Goal: Transaction & Acquisition: Purchase product/service

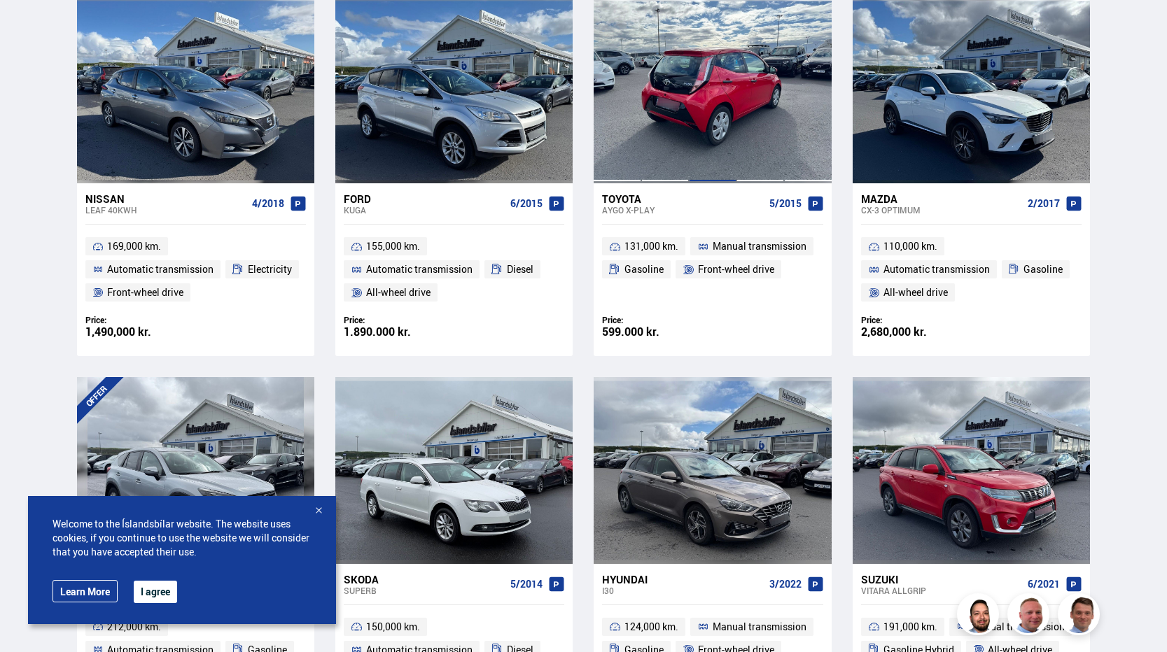
scroll to position [913, 0]
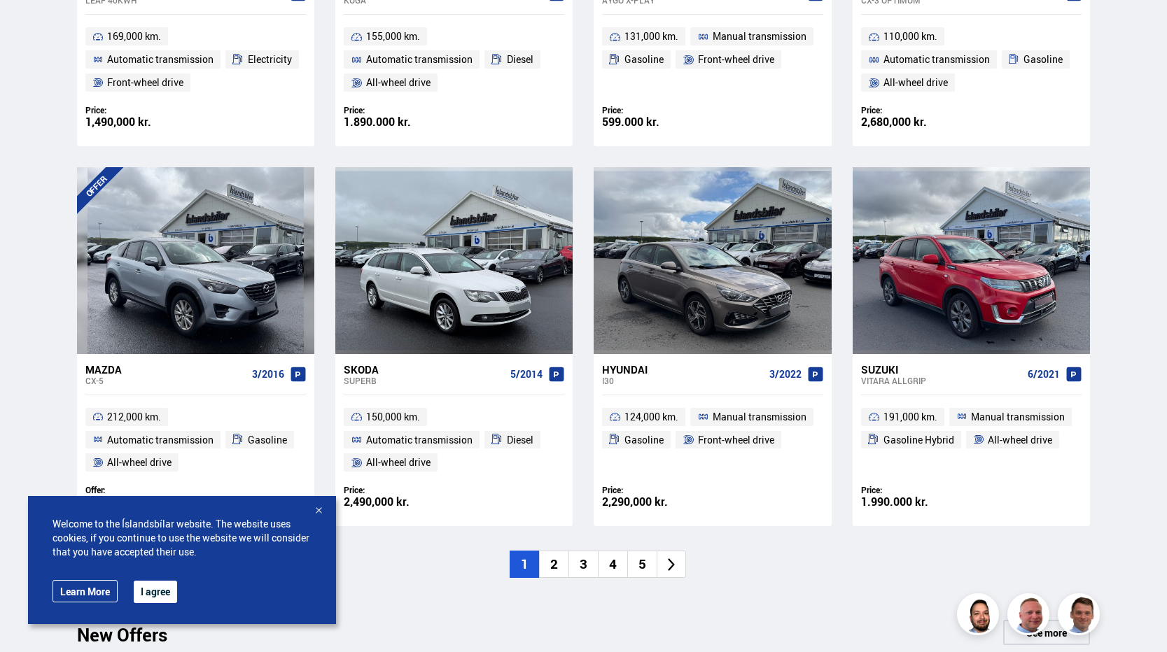
click at [157, 587] on button "I agree" at bounding box center [155, 592] width 43 height 22
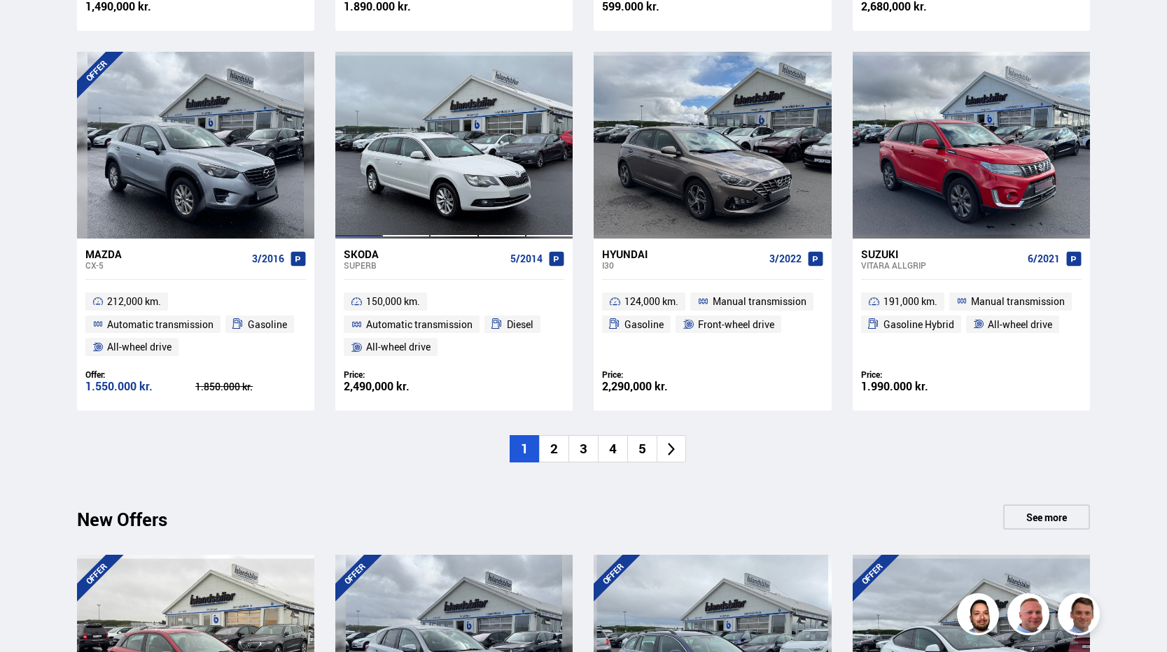
scroll to position [1053, 0]
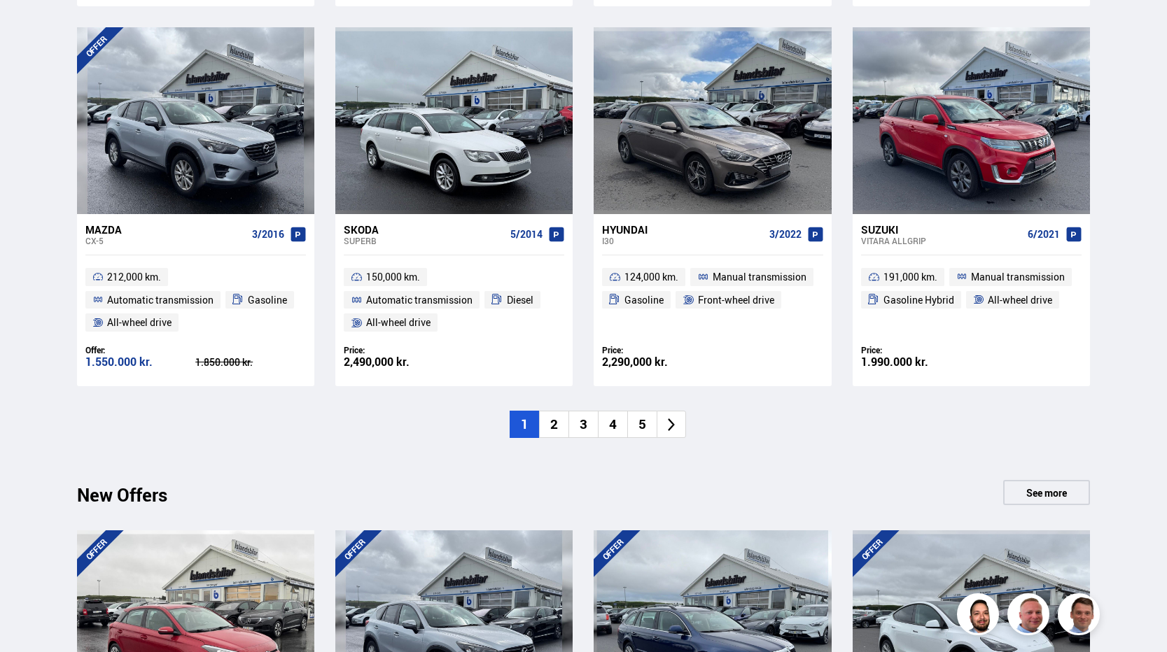
click at [557, 422] on li "2" at bounding box center [553, 424] width 29 height 27
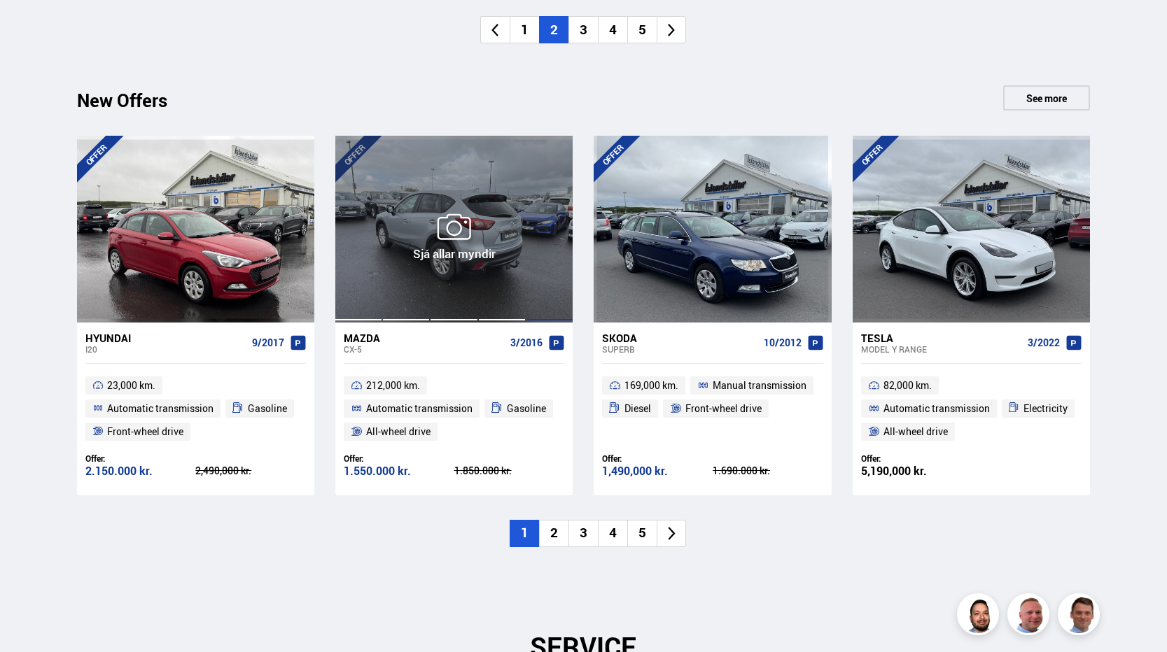
scroll to position [1473, 0]
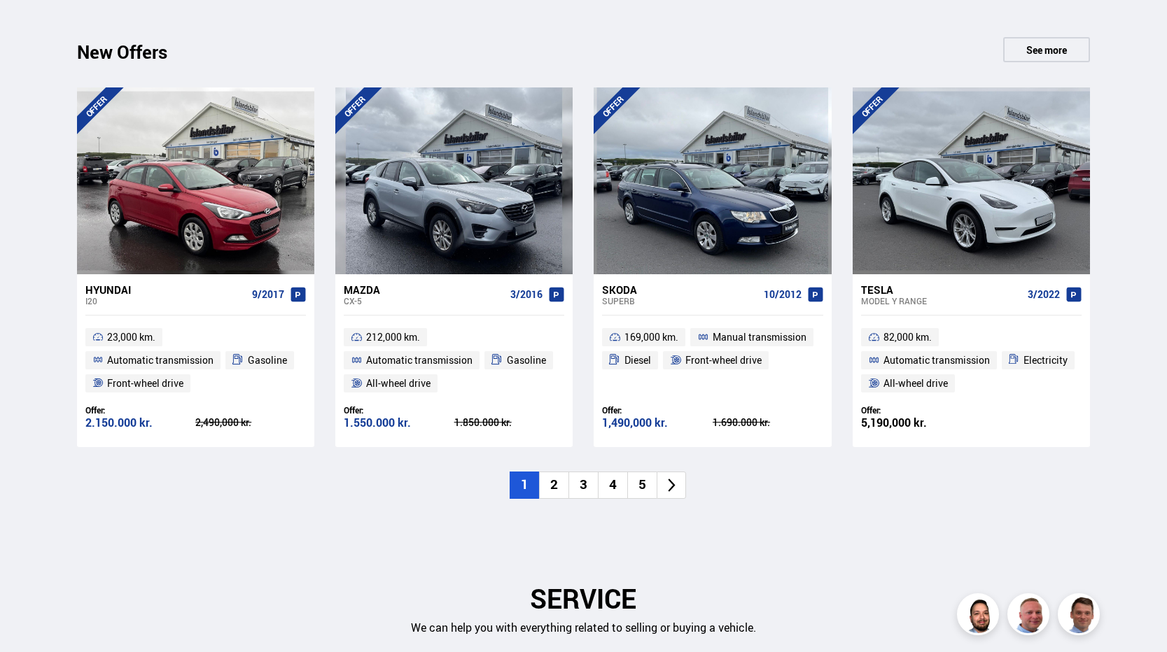
click at [560, 485] on li "2" at bounding box center [553, 485] width 29 height 27
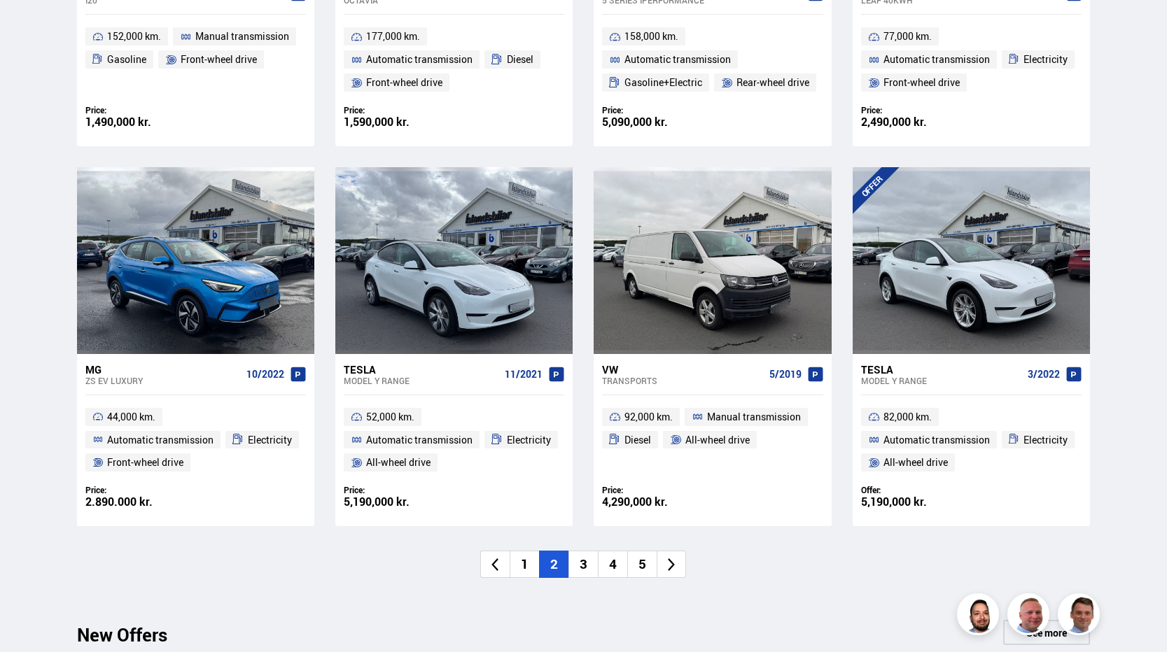
scroll to position [1053, 0]
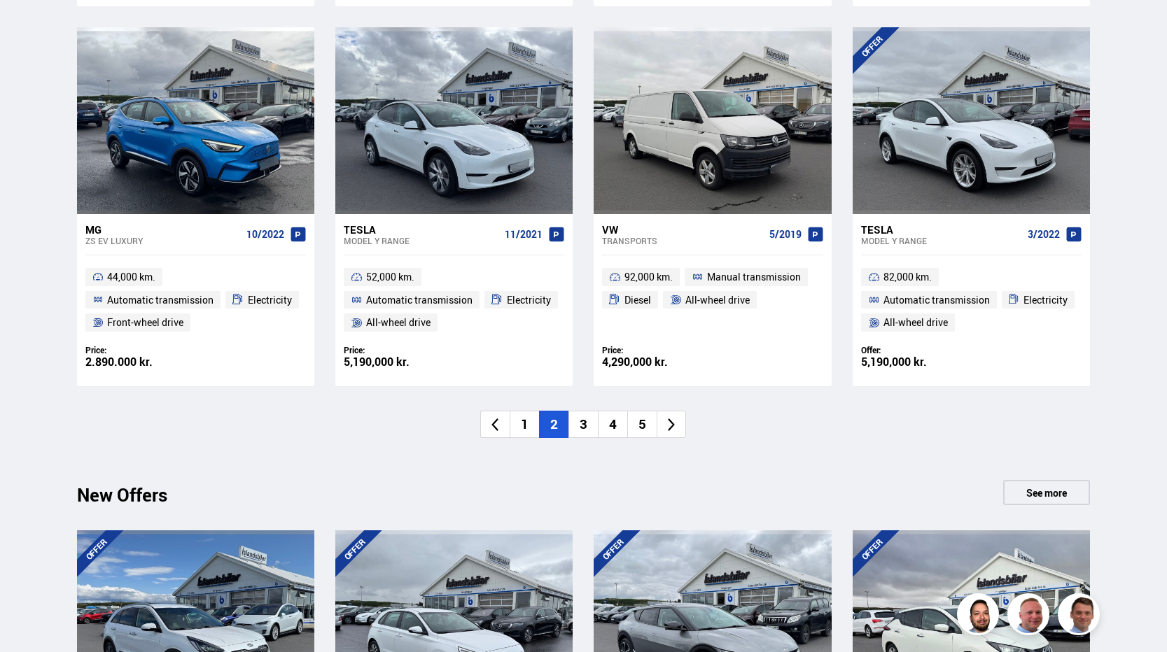
click at [573, 423] on li "3" at bounding box center [582, 424] width 29 height 27
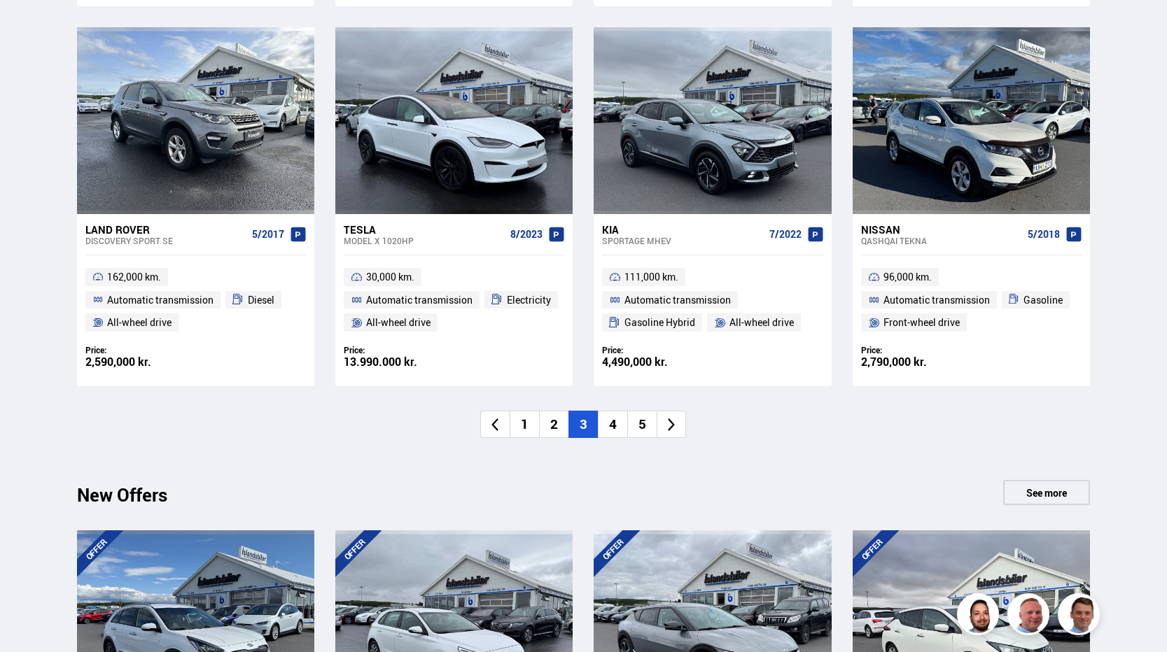
click at [618, 423] on li "4" at bounding box center [612, 424] width 29 height 27
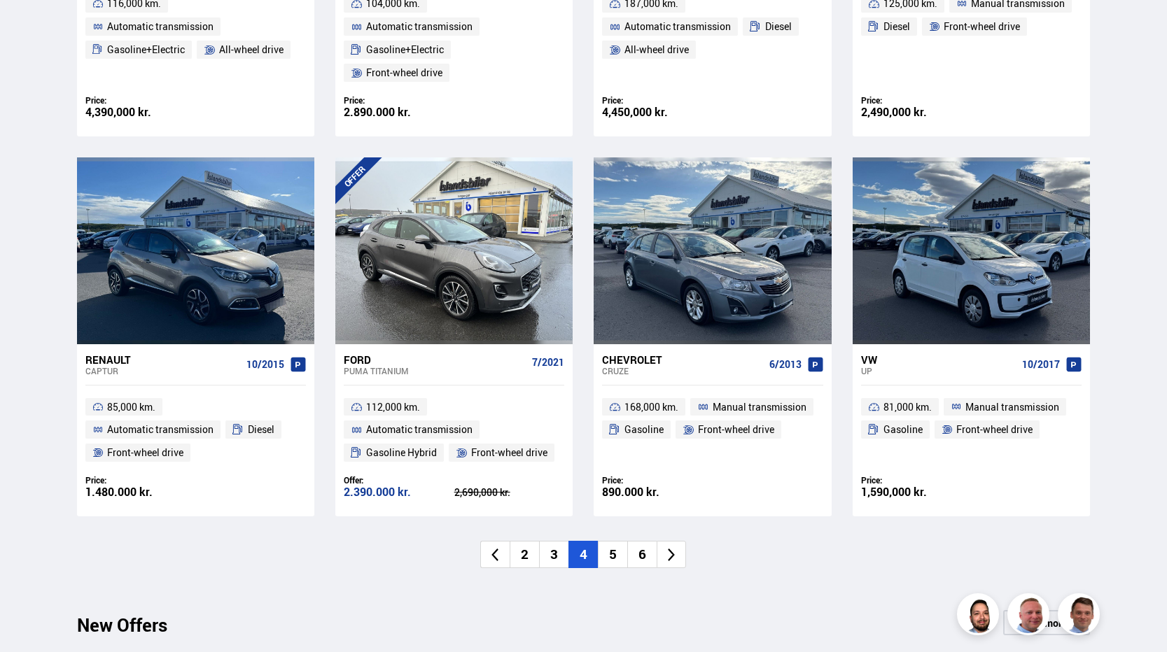
scroll to position [983, 0]
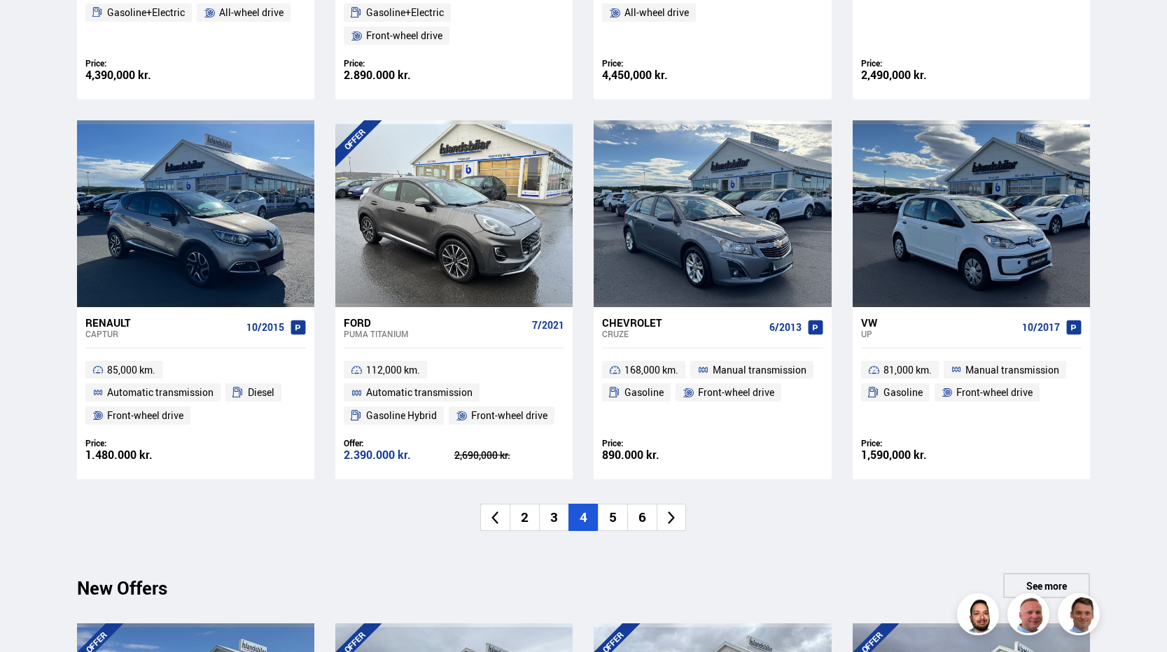
click at [610, 515] on li "5" at bounding box center [612, 517] width 29 height 27
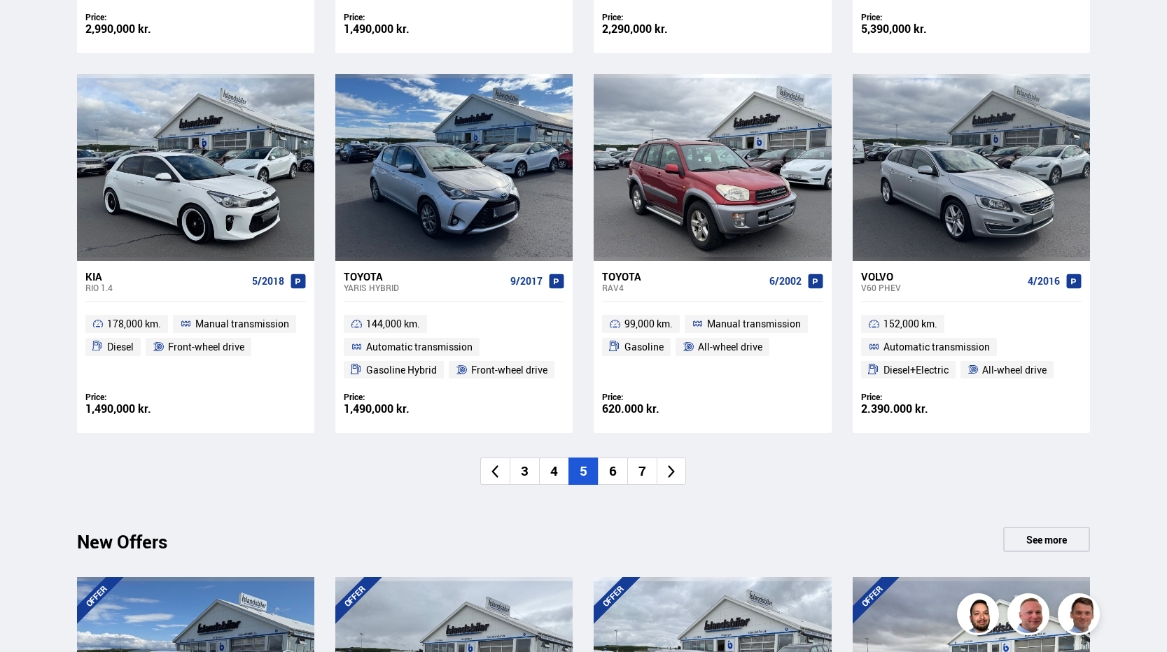
click at [617, 472] on li "6" at bounding box center [612, 471] width 29 height 27
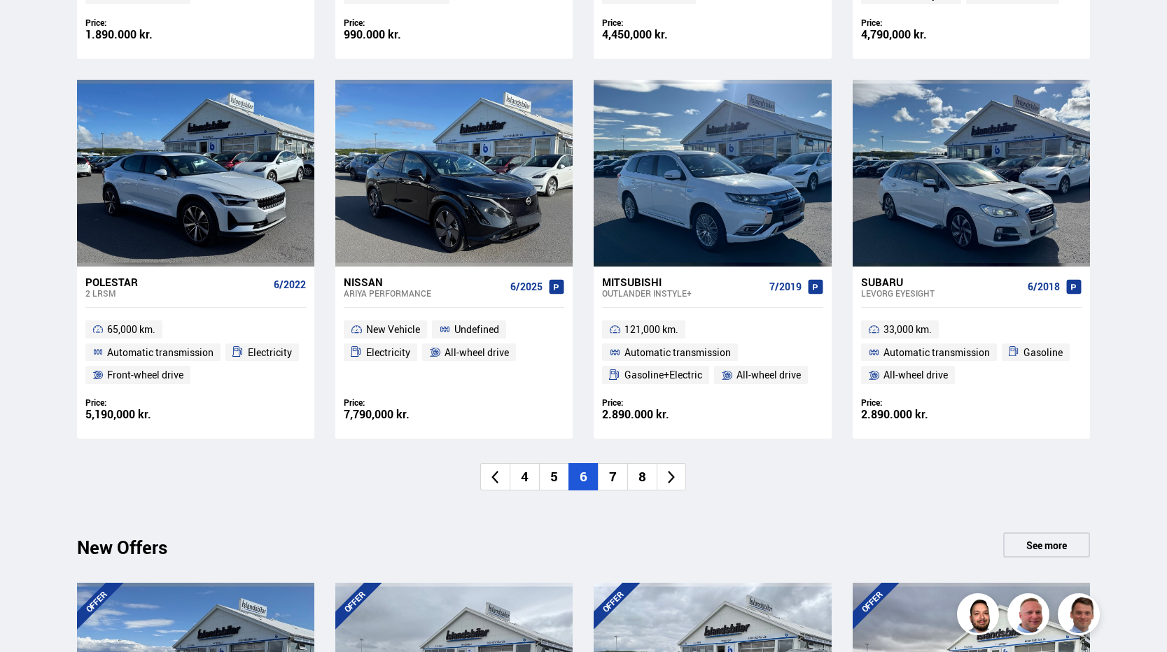
scroll to position [1053, 0]
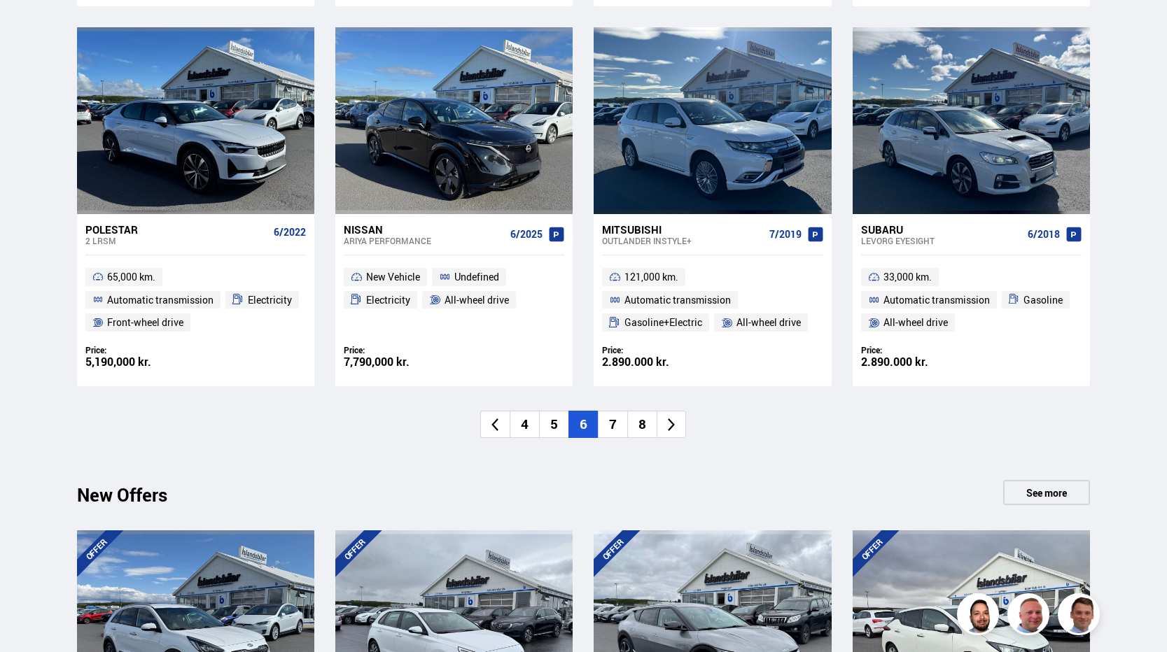
click at [605, 428] on li "7" at bounding box center [612, 424] width 29 height 27
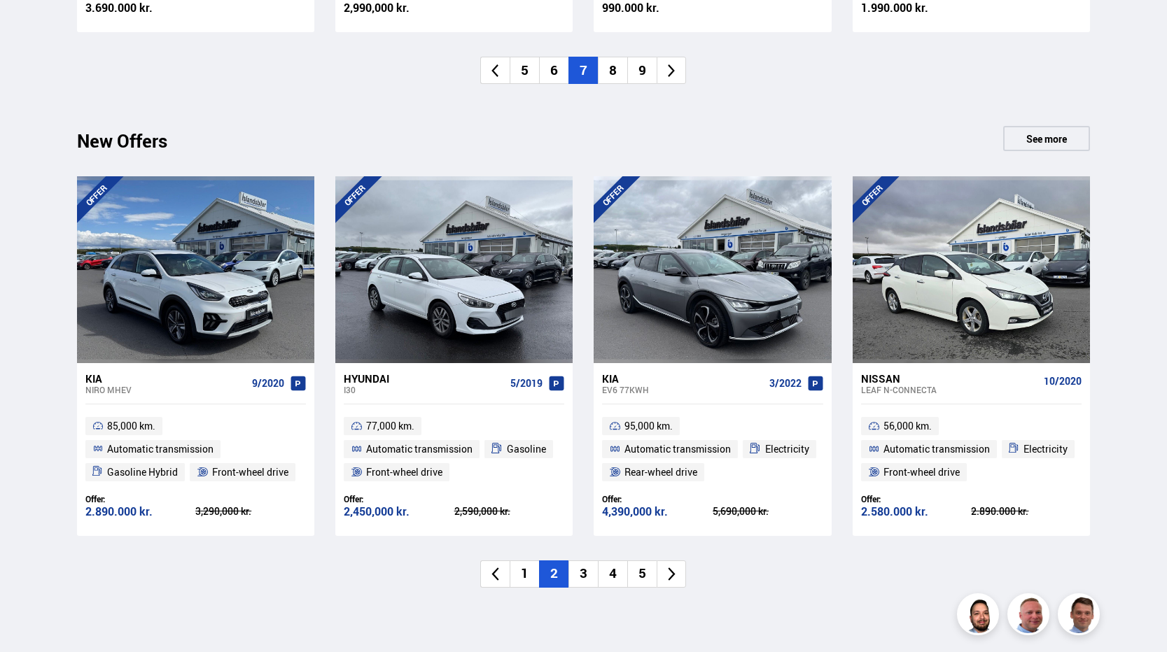
scroll to position [1613, 0]
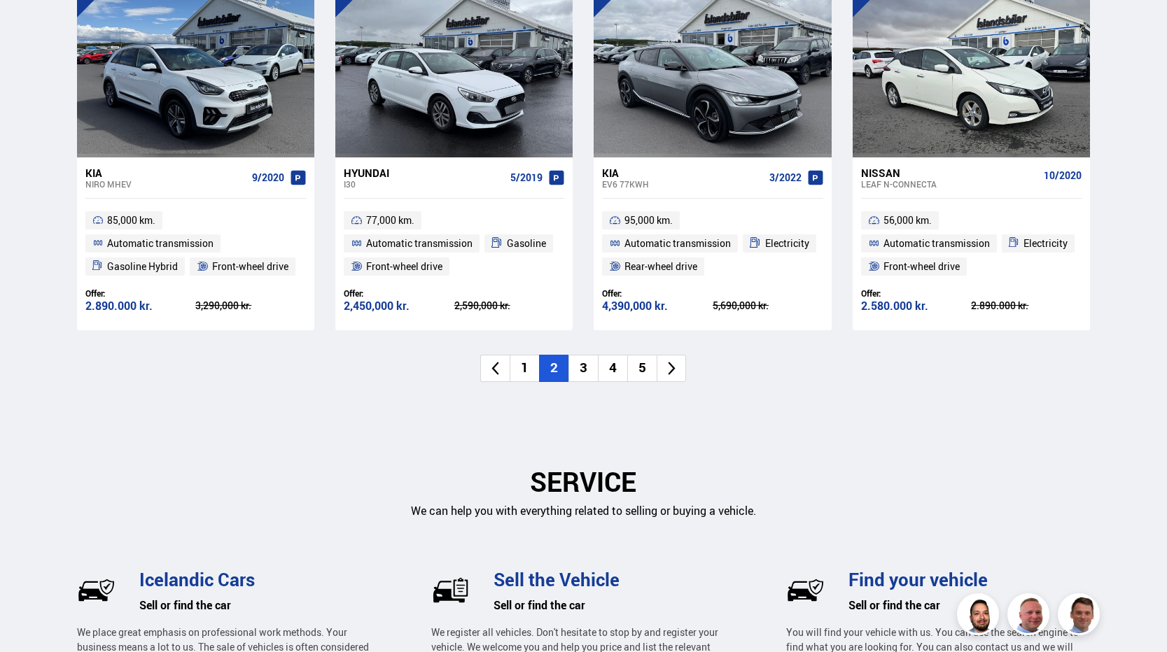
click at [579, 370] on li "3" at bounding box center [582, 368] width 29 height 27
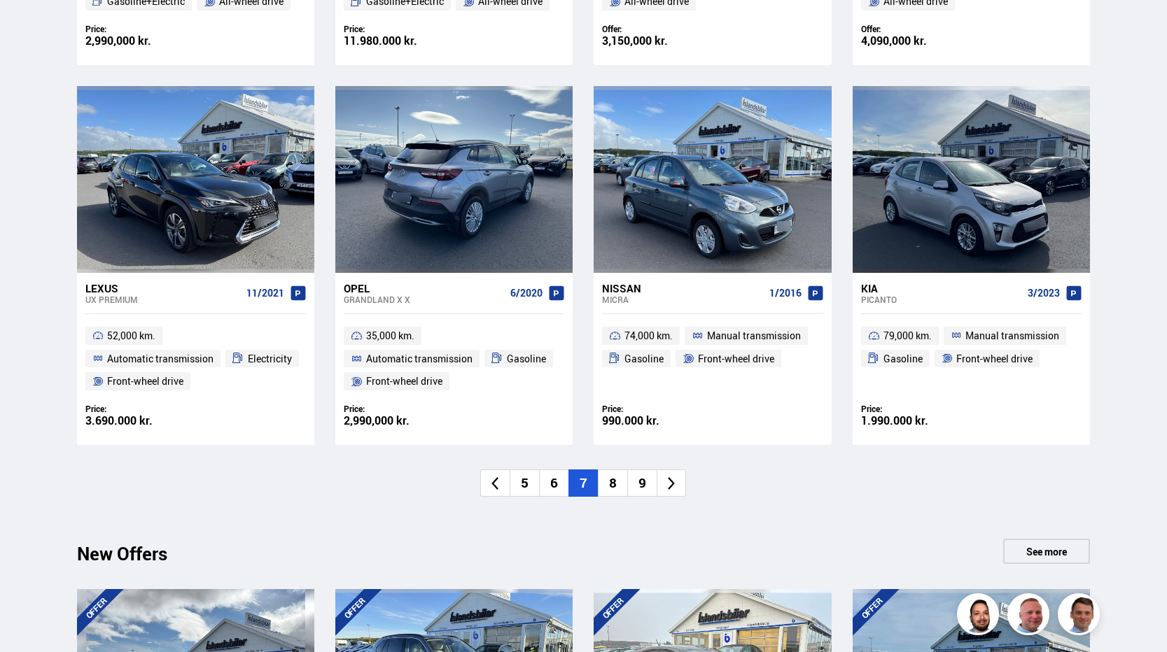
scroll to position [1053, 0]
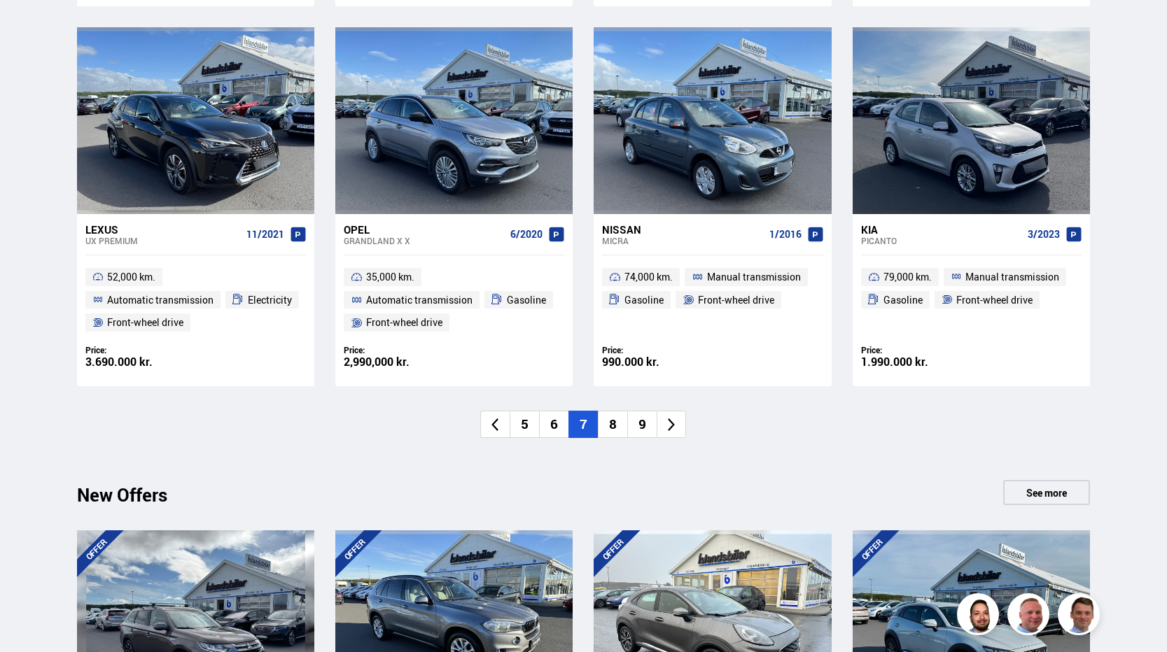
click at [616, 422] on li "8" at bounding box center [612, 424] width 29 height 27
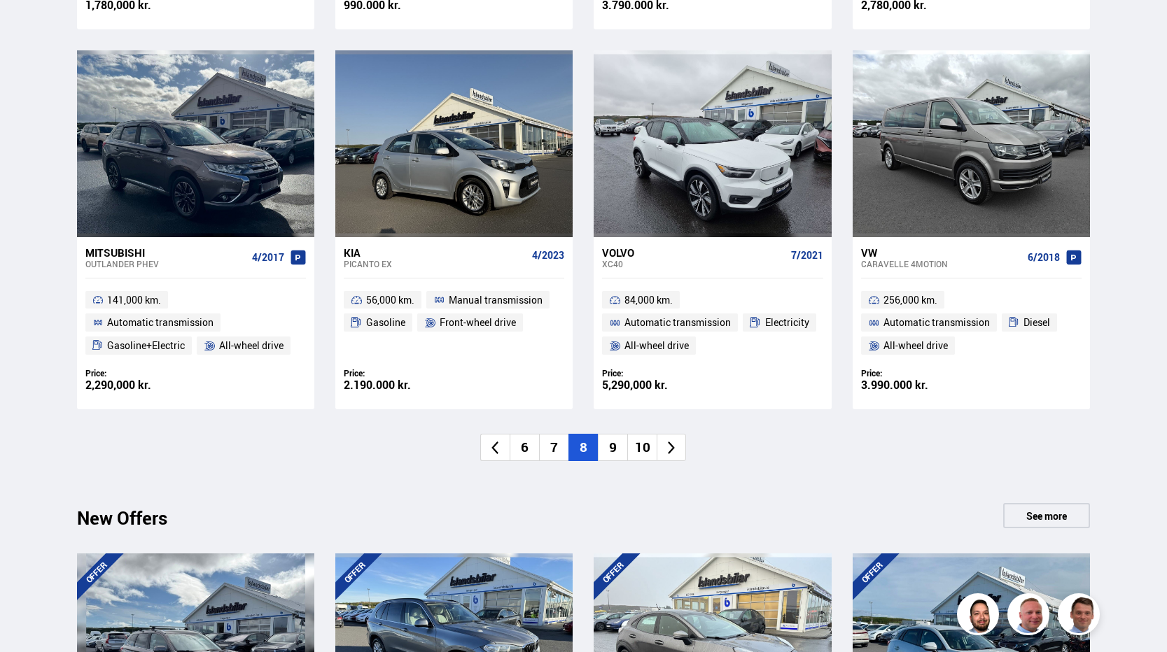
click at [613, 449] on li "9" at bounding box center [612, 447] width 29 height 27
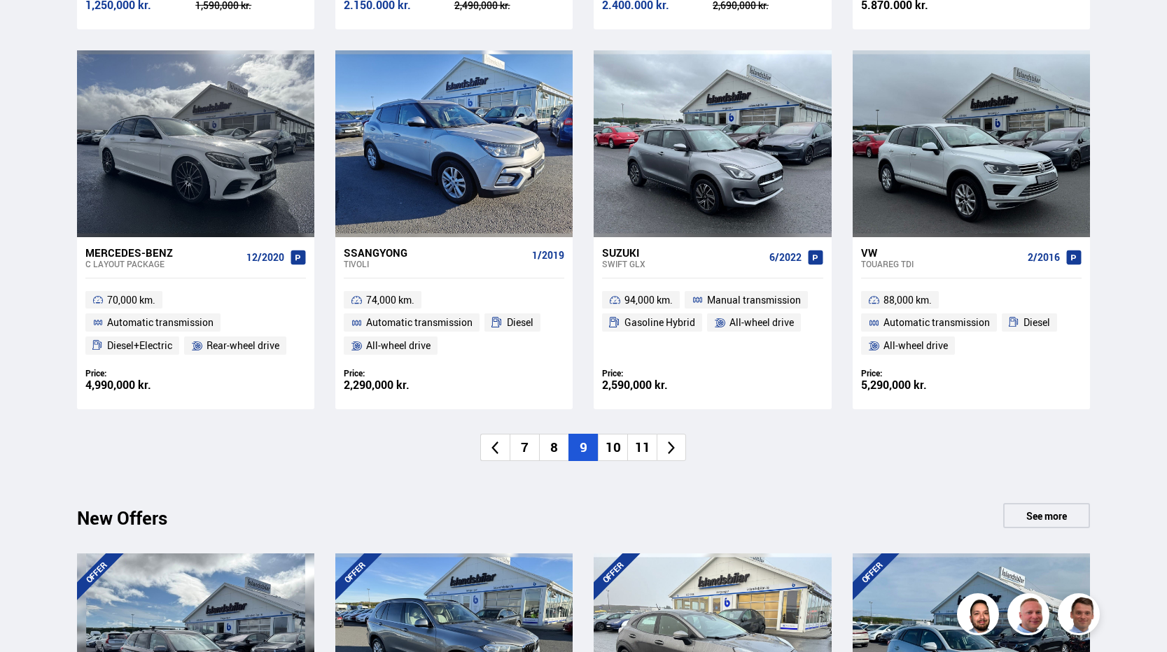
click at [617, 445] on li "10" at bounding box center [612, 447] width 29 height 27
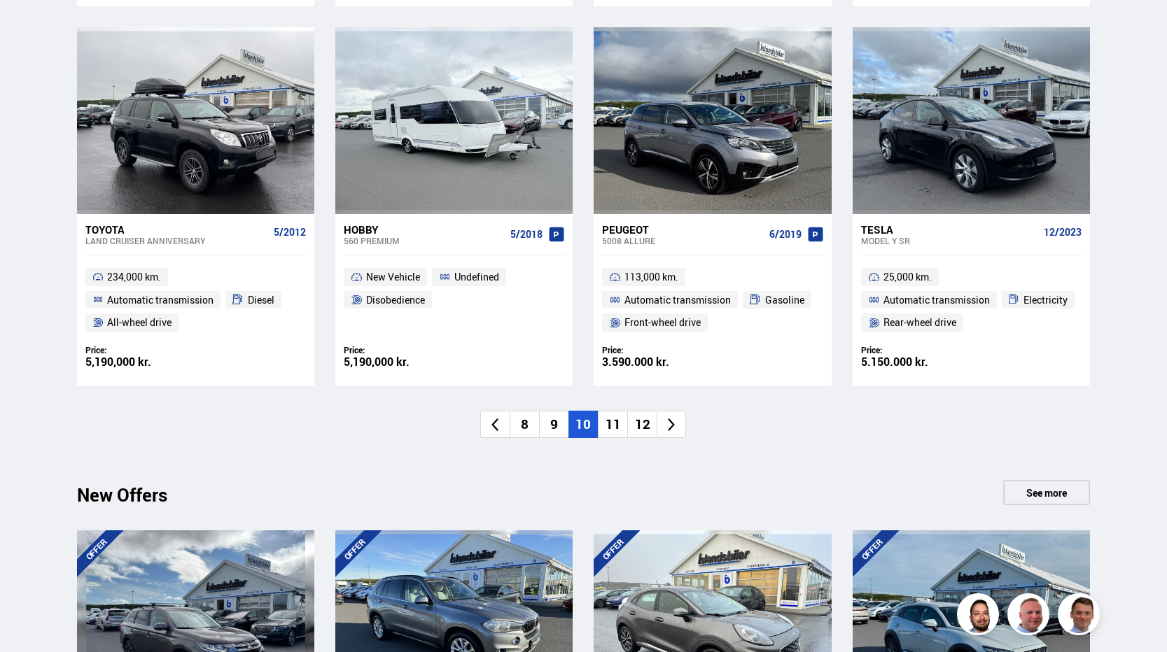
click at [605, 421] on li "11" at bounding box center [612, 424] width 29 height 27
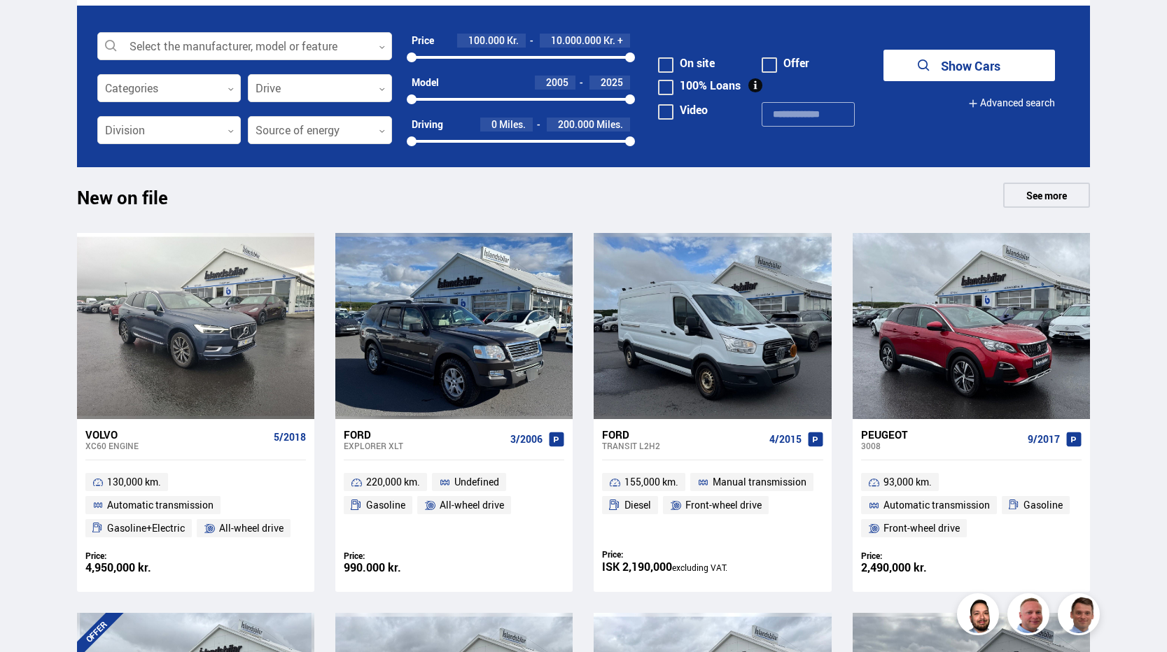
scroll to position [423, 0]
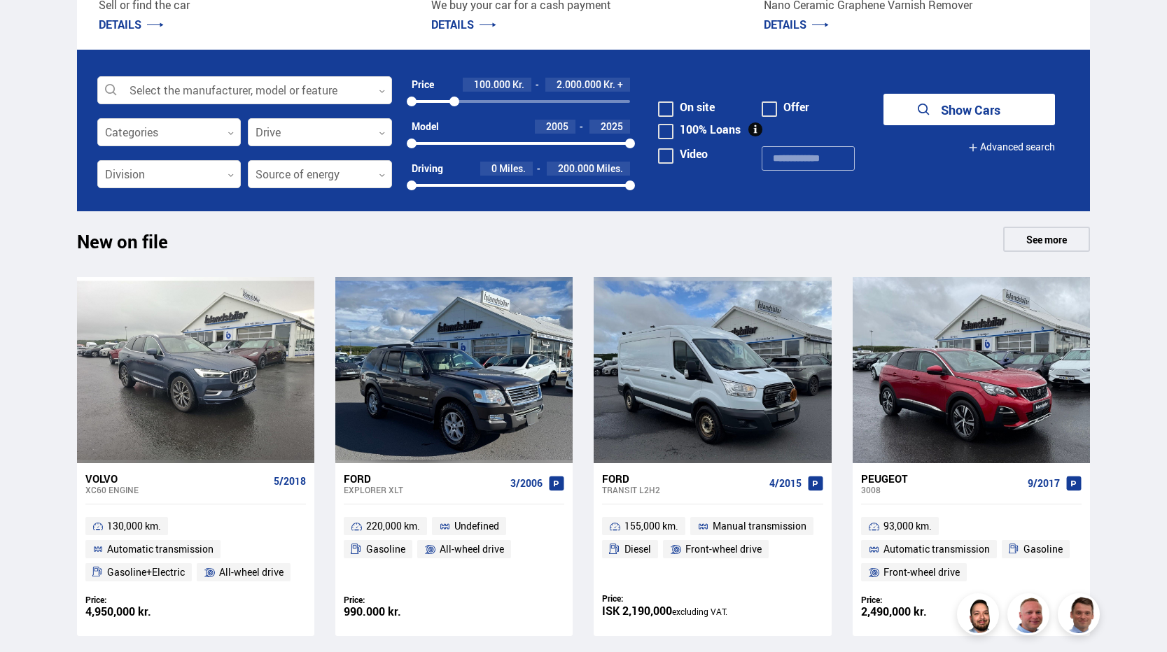
drag, startPoint x: 629, startPoint y: 99, endPoint x: 454, endPoint y: 103, distance: 175.0
click at [454, 103] on div at bounding box center [454, 102] width 10 height 10
click at [927, 111] on button "Show 81 cars" at bounding box center [968, 109] width 171 height 31
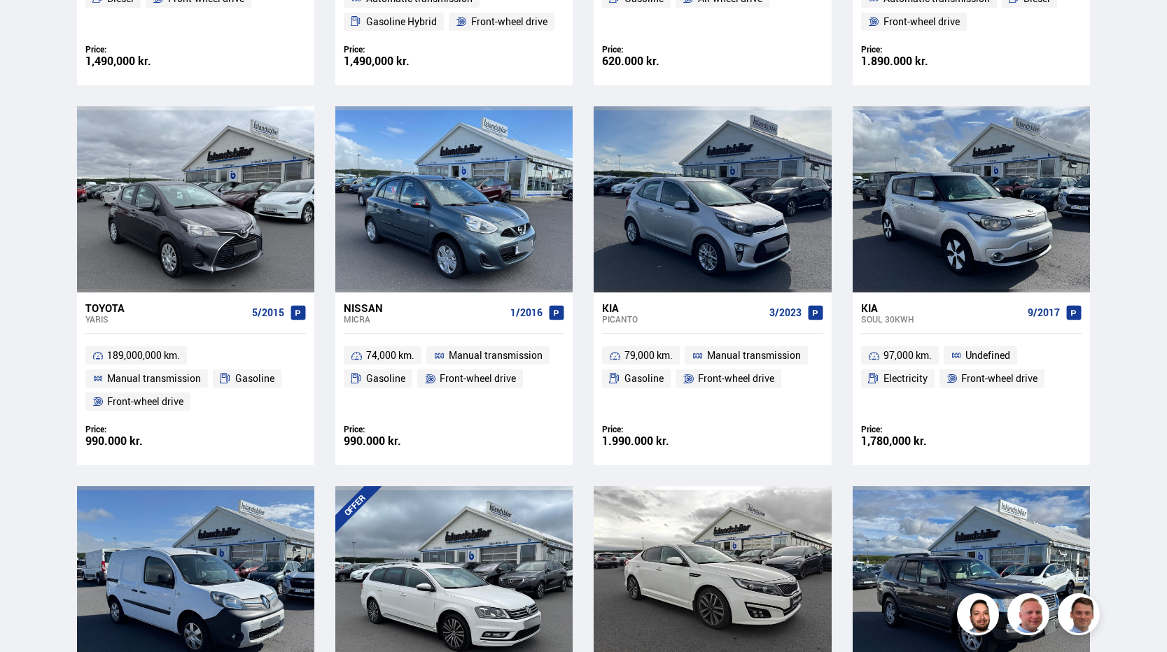
scroll to position [2170, 0]
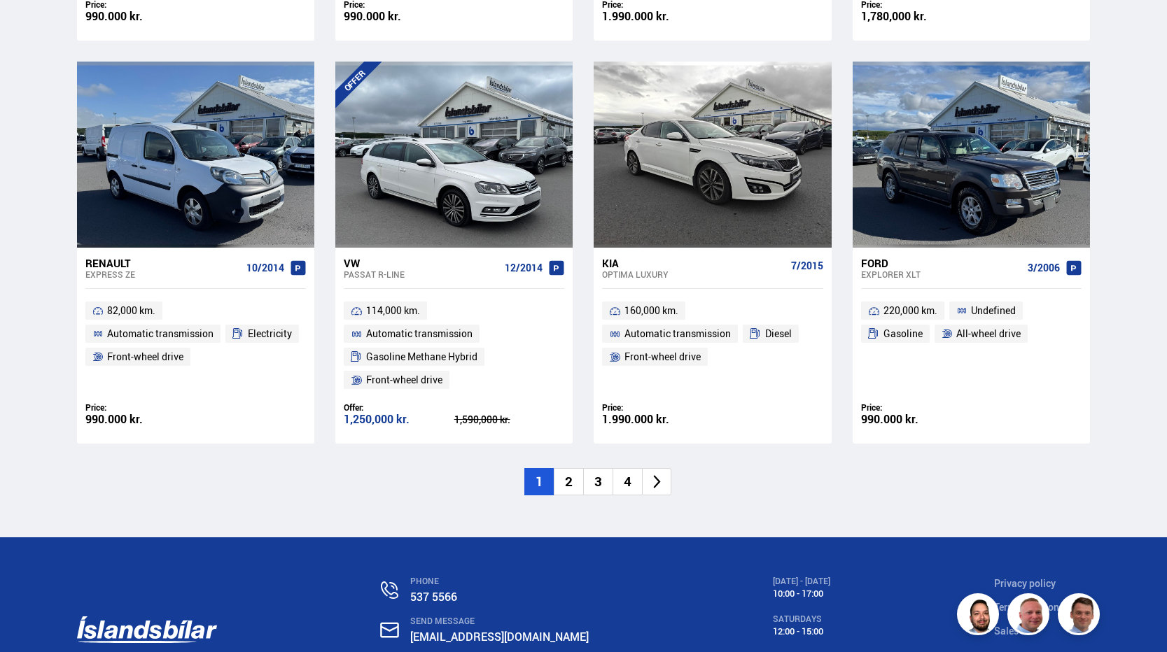
click at [568, 486] on li "2" at bounding box center [568, 481] width 29 height 27
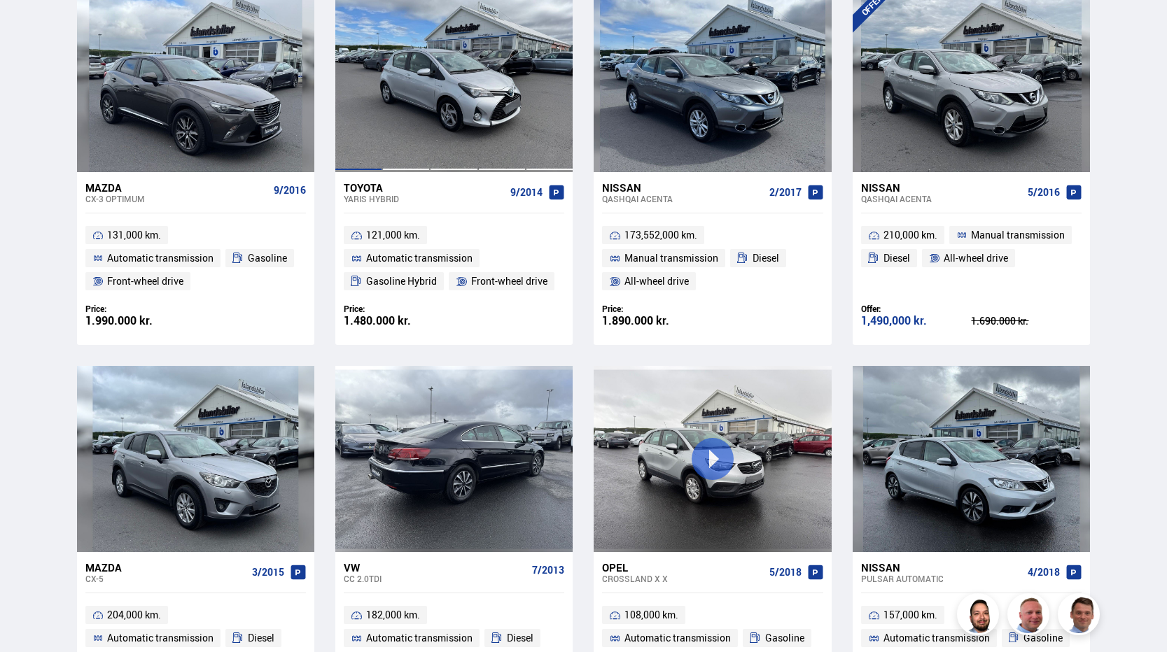
scroll to position [2100, 0]
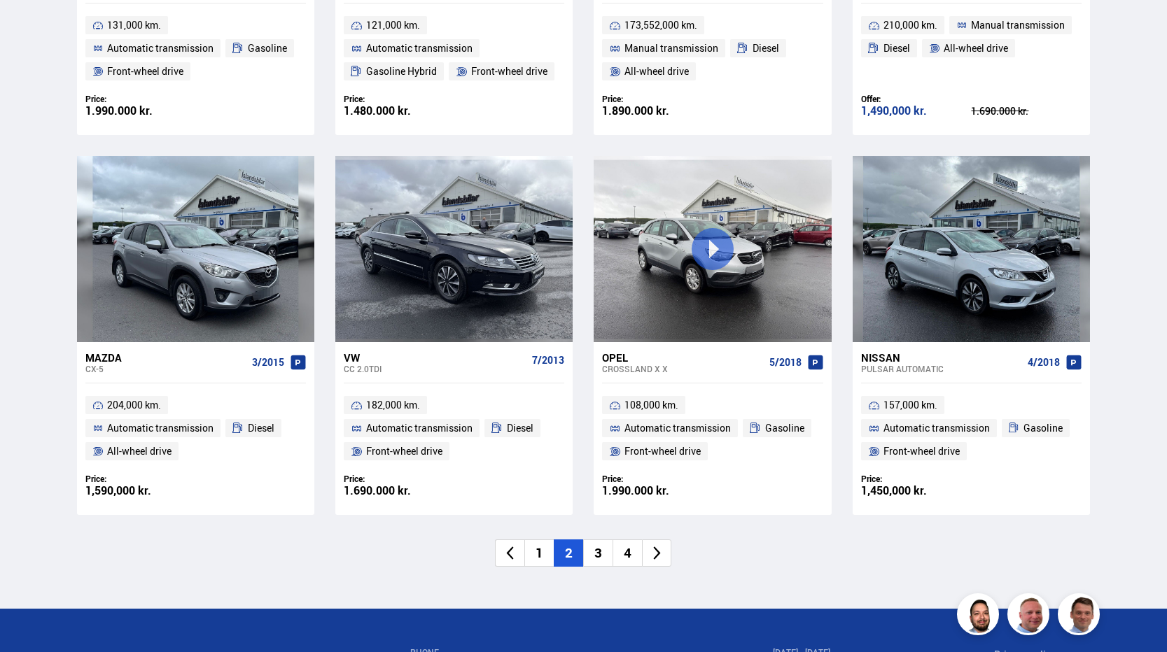
click at [606, 553] on li "3" at bounding box center [597, 553] width 29 height 27
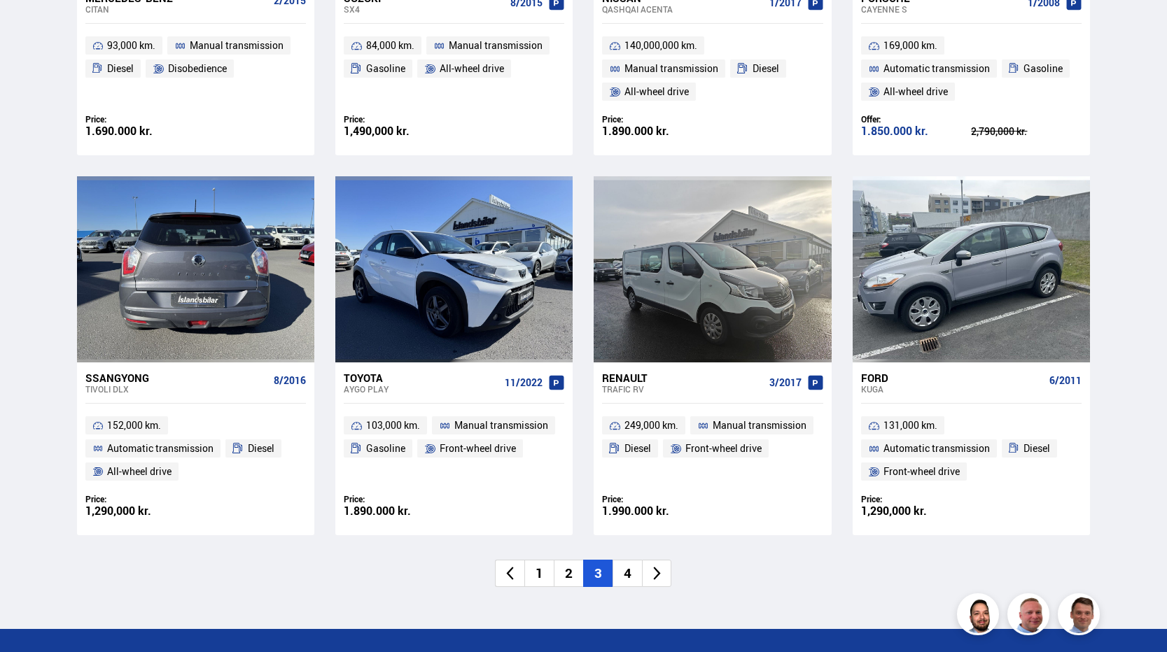
scroll to position [2030, 0]
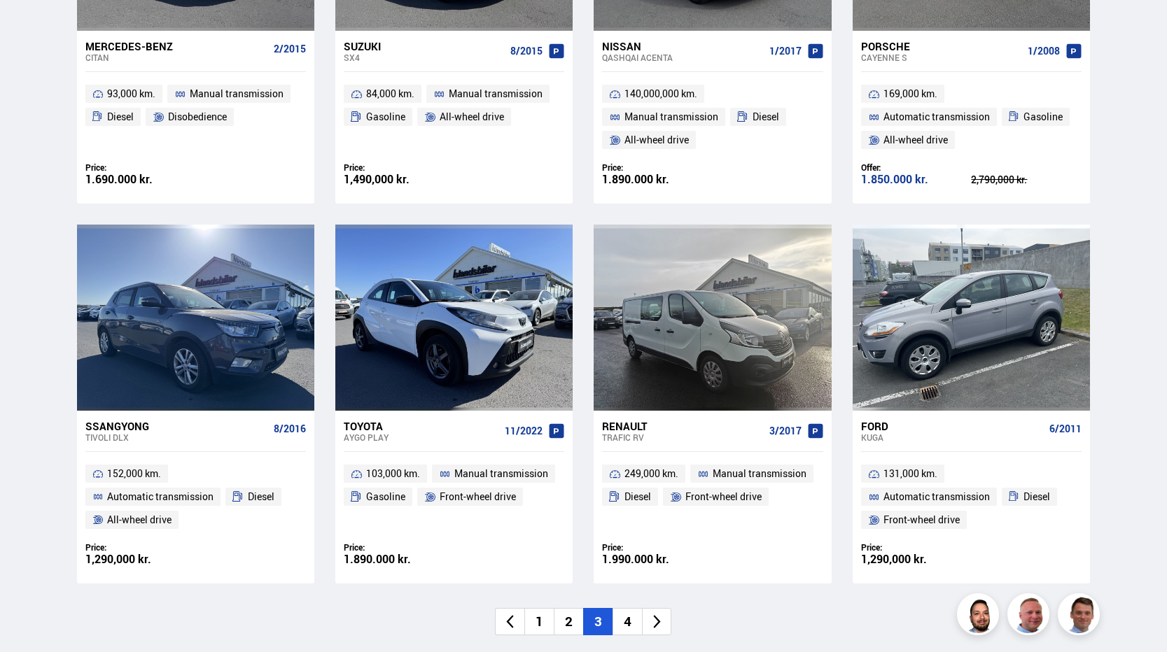
click at [626, 621] on li "4" at bounding box center [626, 621] width 29 height 27
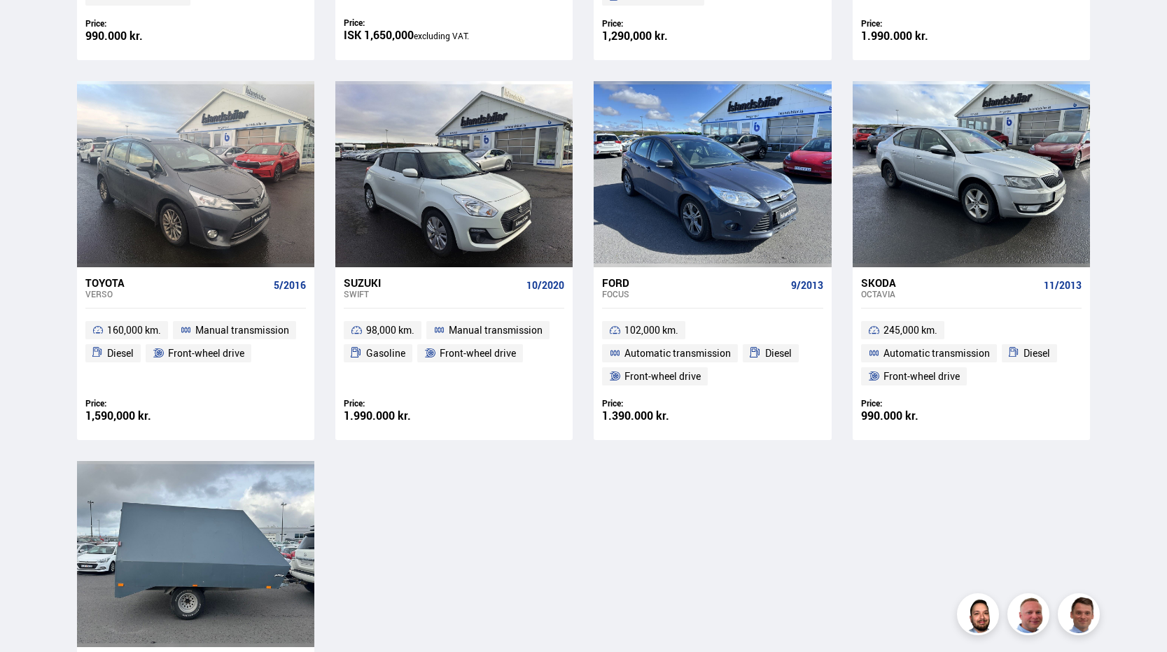
scroll to position [350, 0]
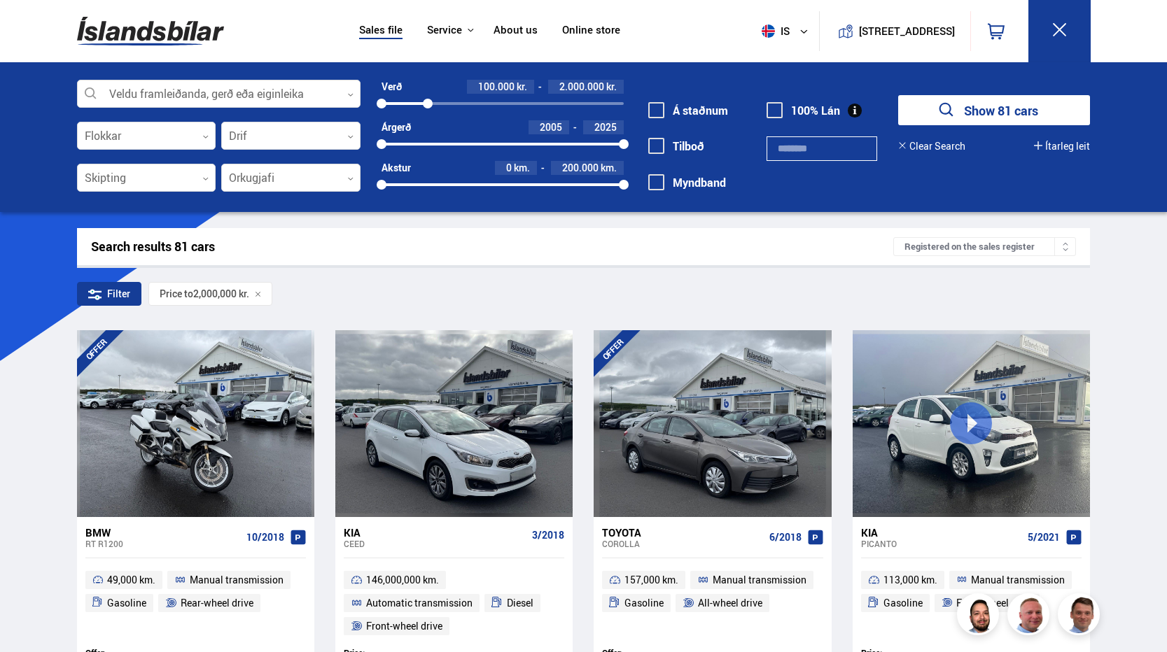
click at [799, 29] on icon at bounding box center [803, 31] width 8 height 8
